Goal: Task Accomplishment & Management: Complete application form

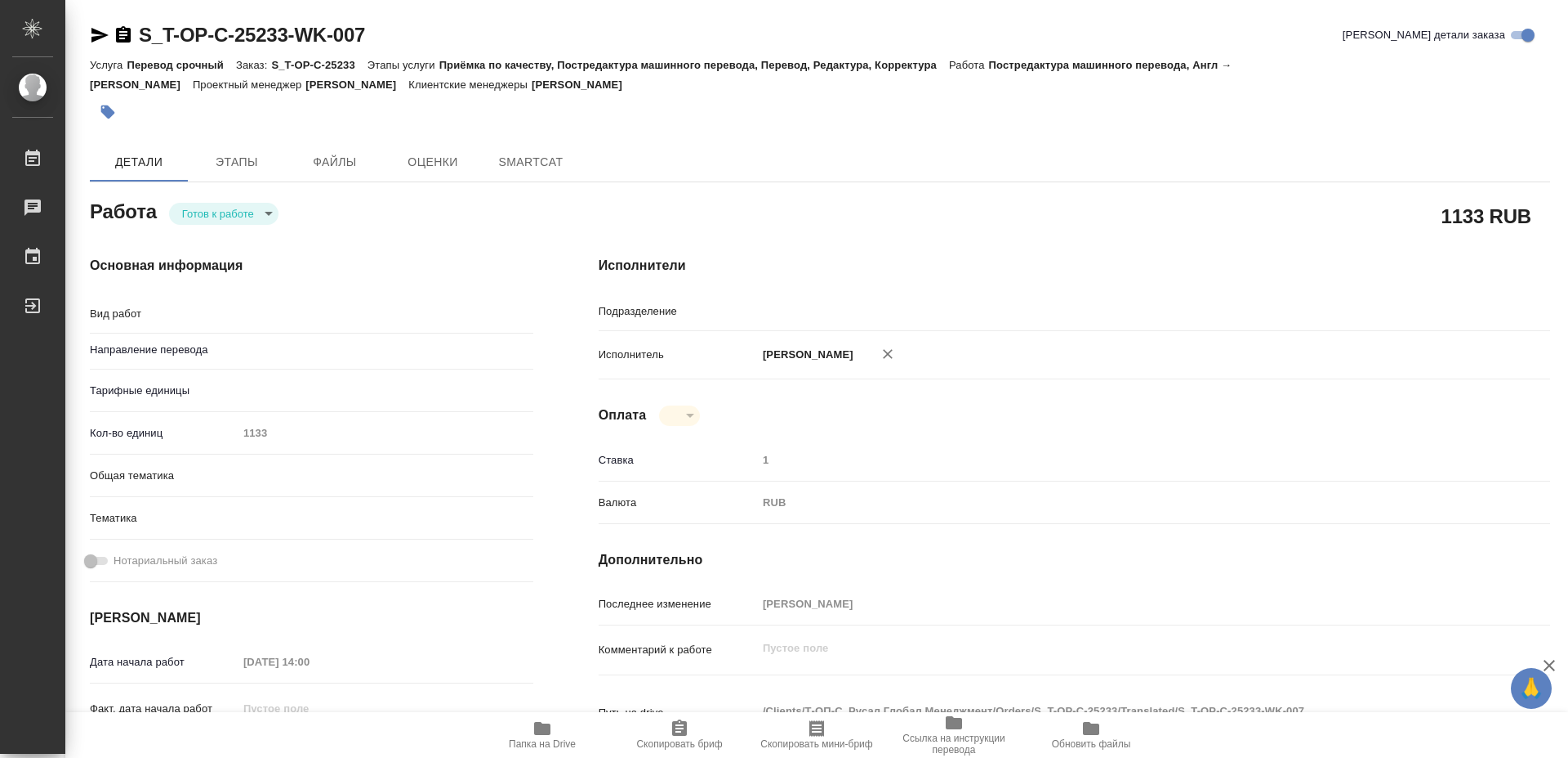
type textarea "Постредактура машинного перевода"
type textarea "x"
type input "англ-рус"
type textarea "x"
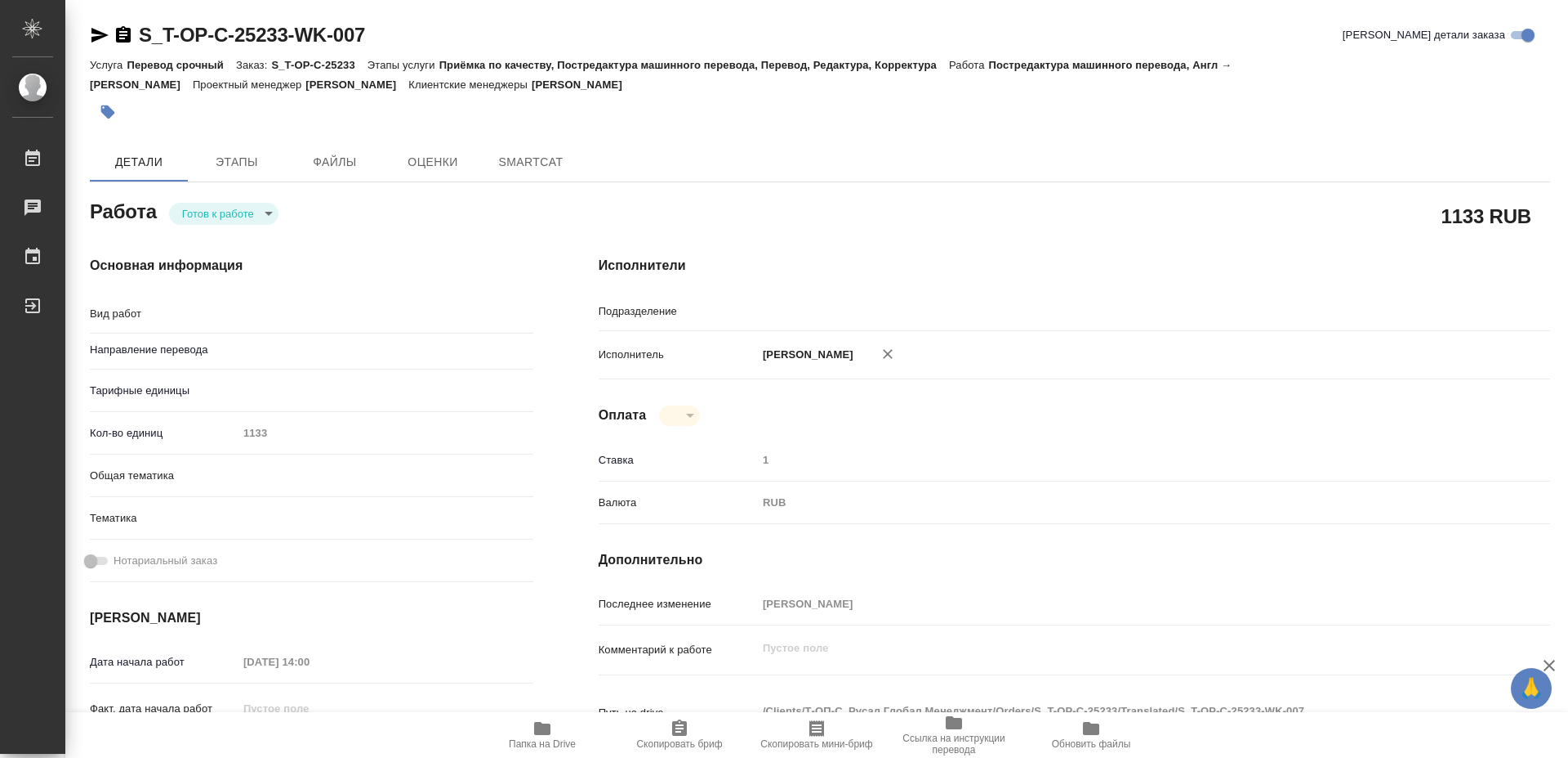
type textarea "x"
type input "Проектный офис"
type textarea "x"
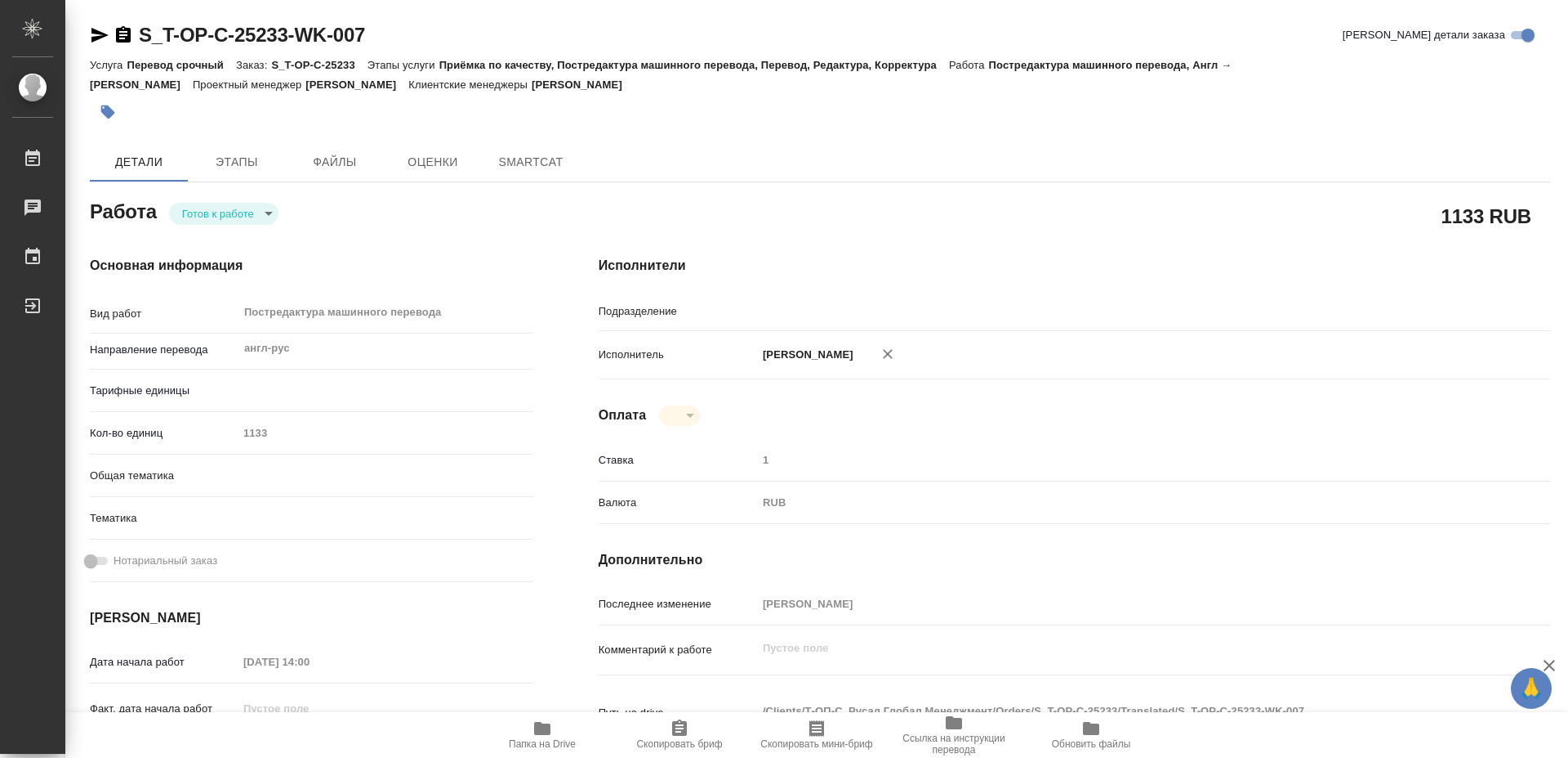
type textarea "x"
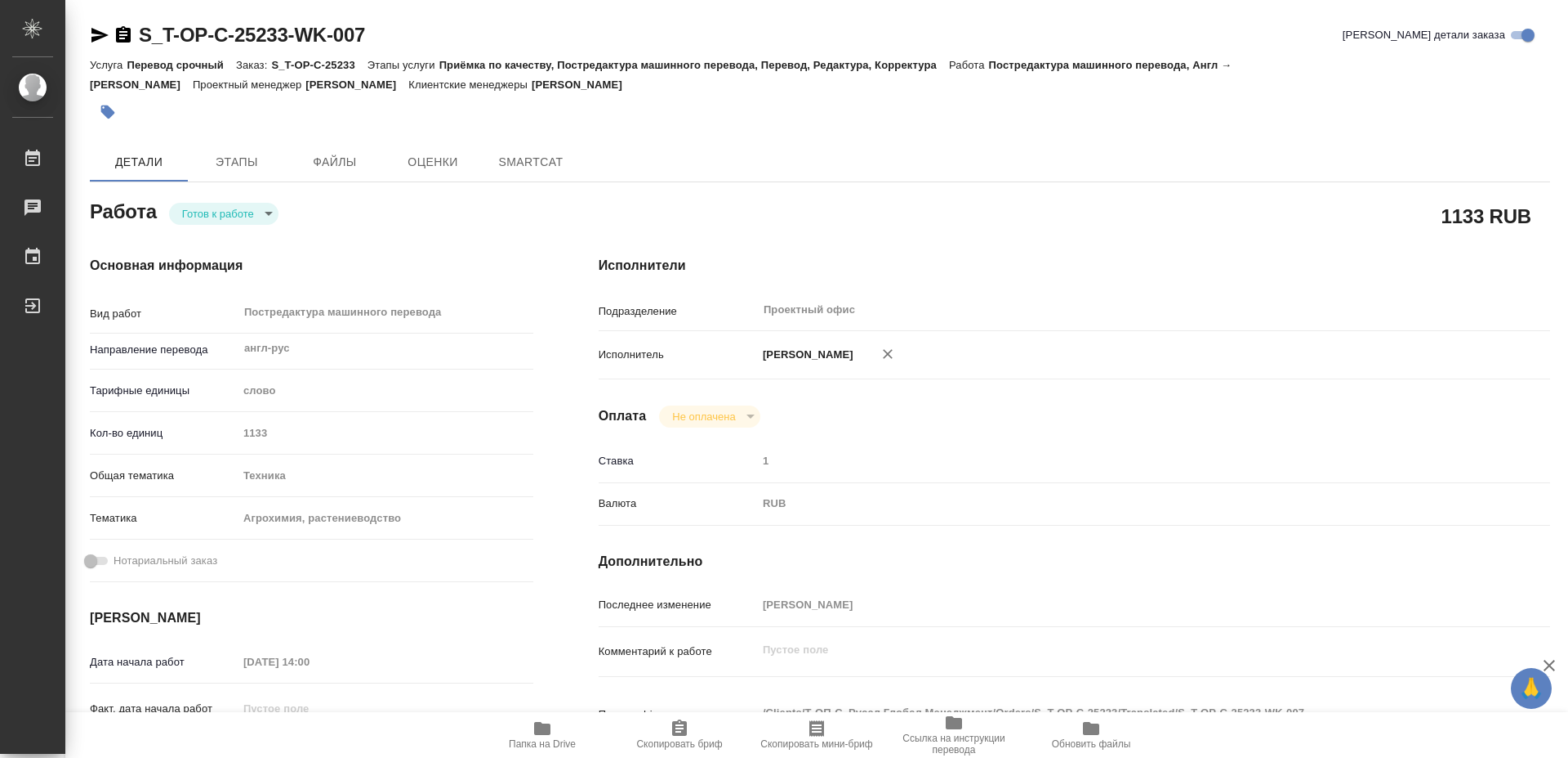
type textarea "x"
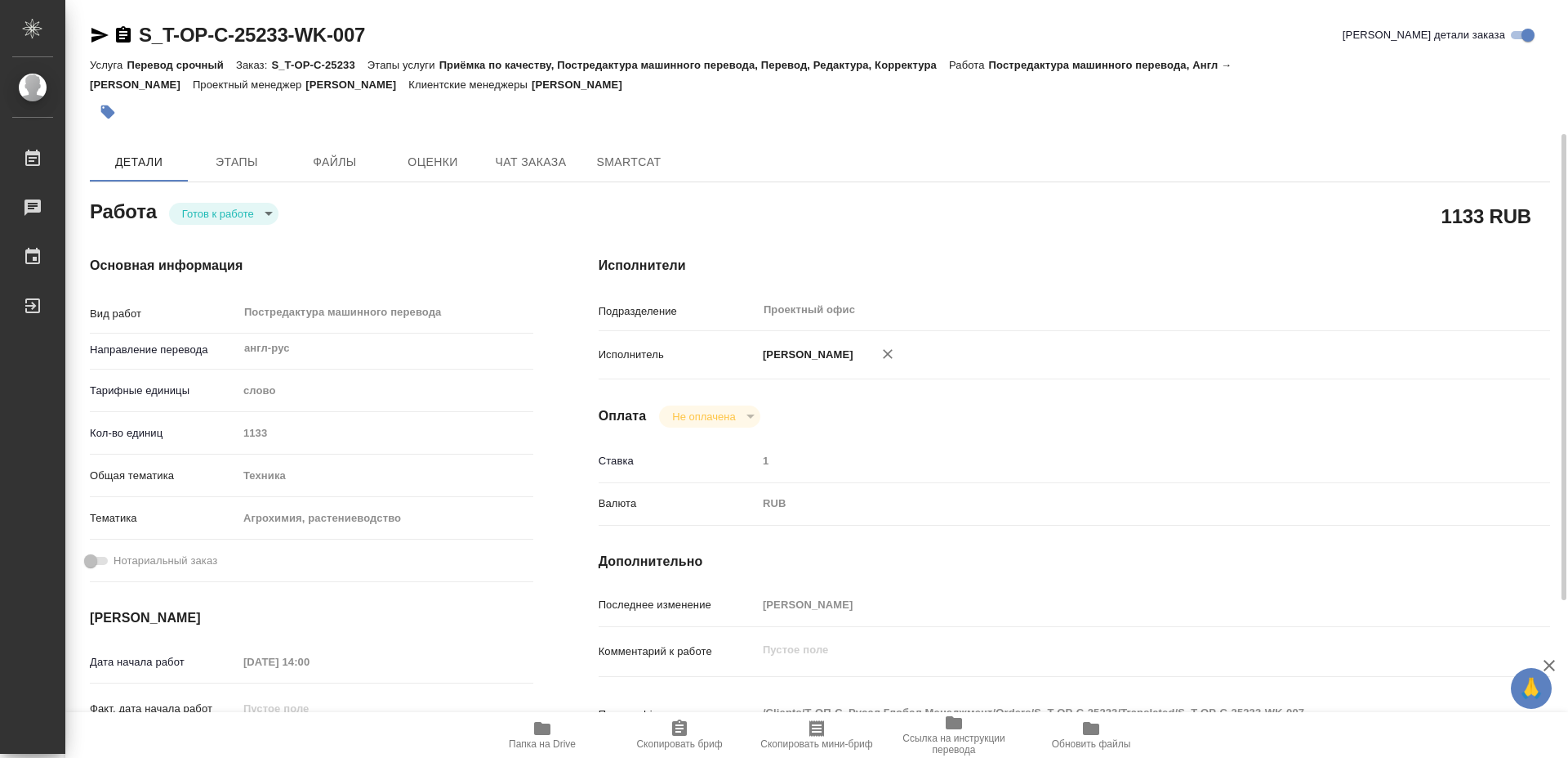
type textarea "x"
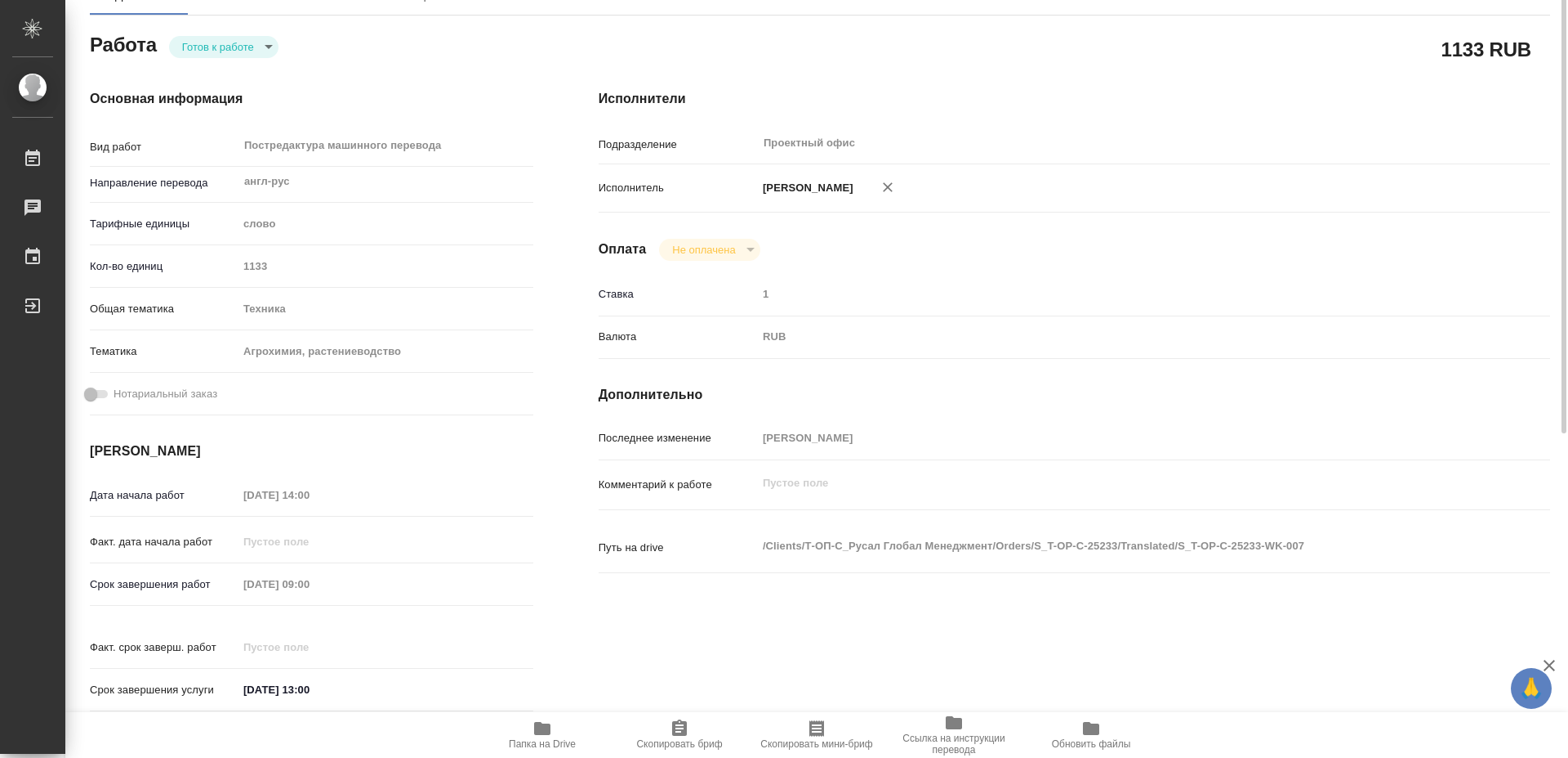
scroll to position [250, 0]
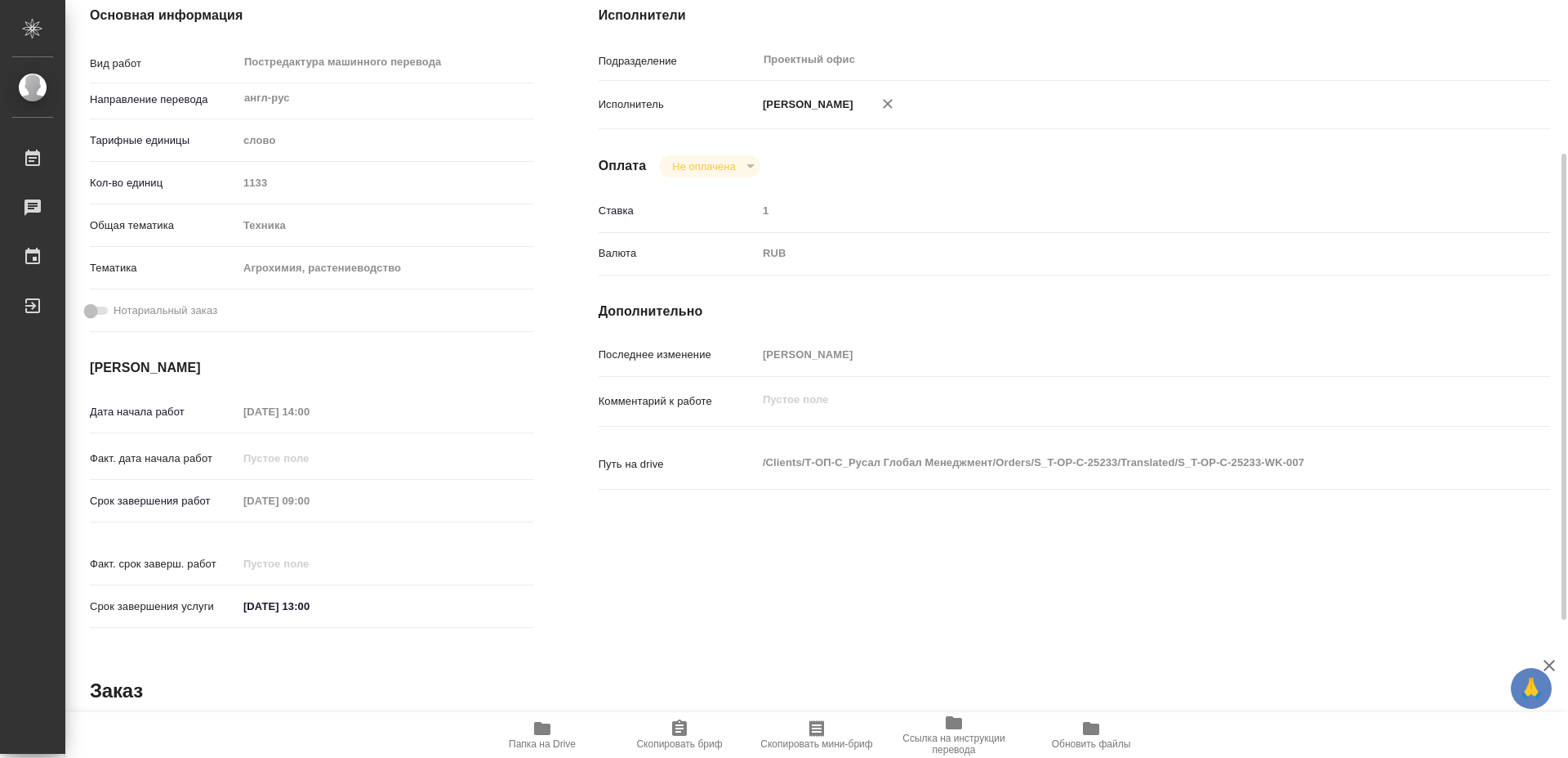
type textarea "x"
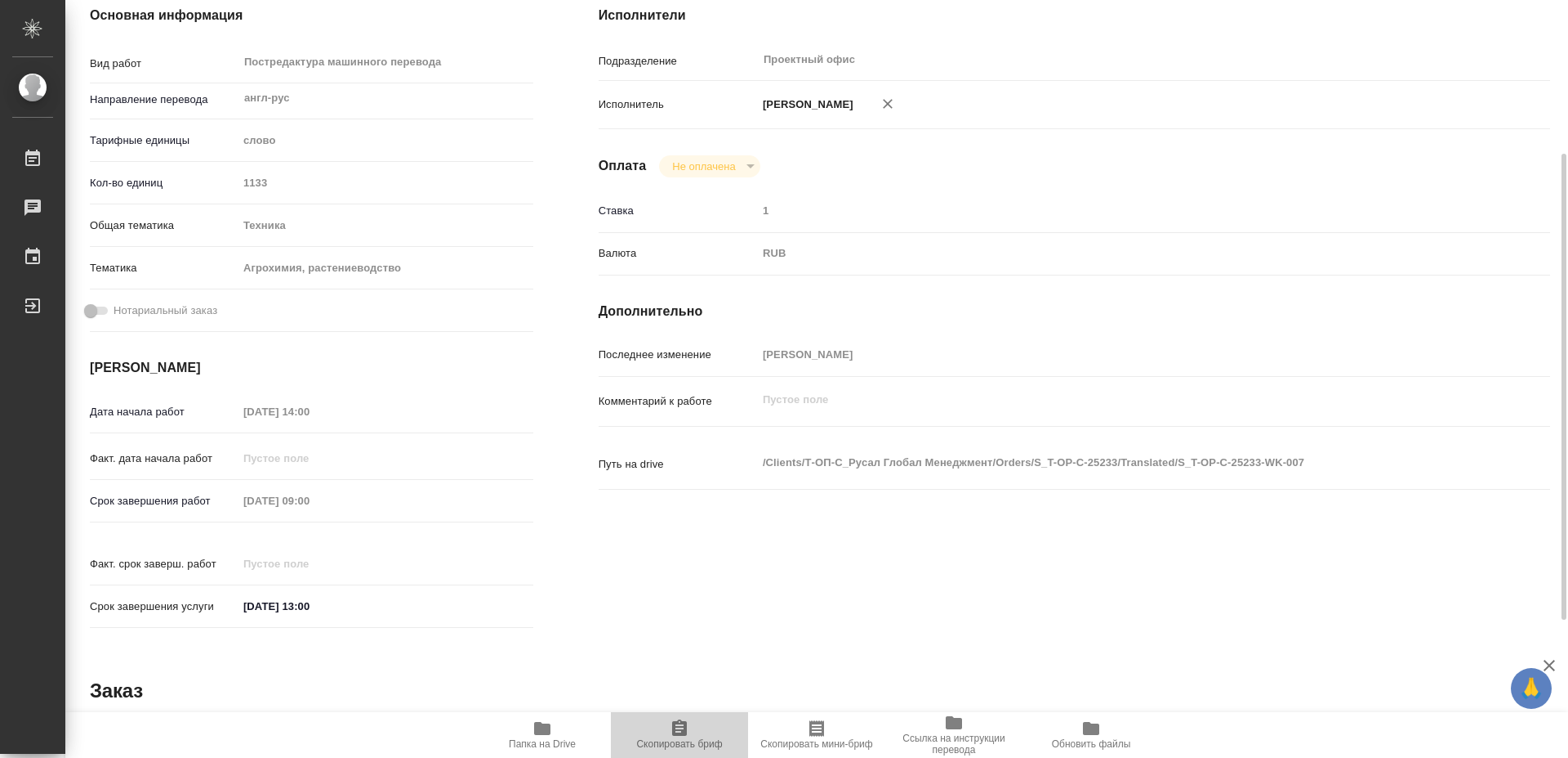
click at [683, 733] on icon "button" at bounding box center [679, 727] width 15 height 17
click at [685, 725] on icon "button" at bounding box center [679, 727] width 15 height 17
